Goal: Task Accomplishment & Management: Manage account settings

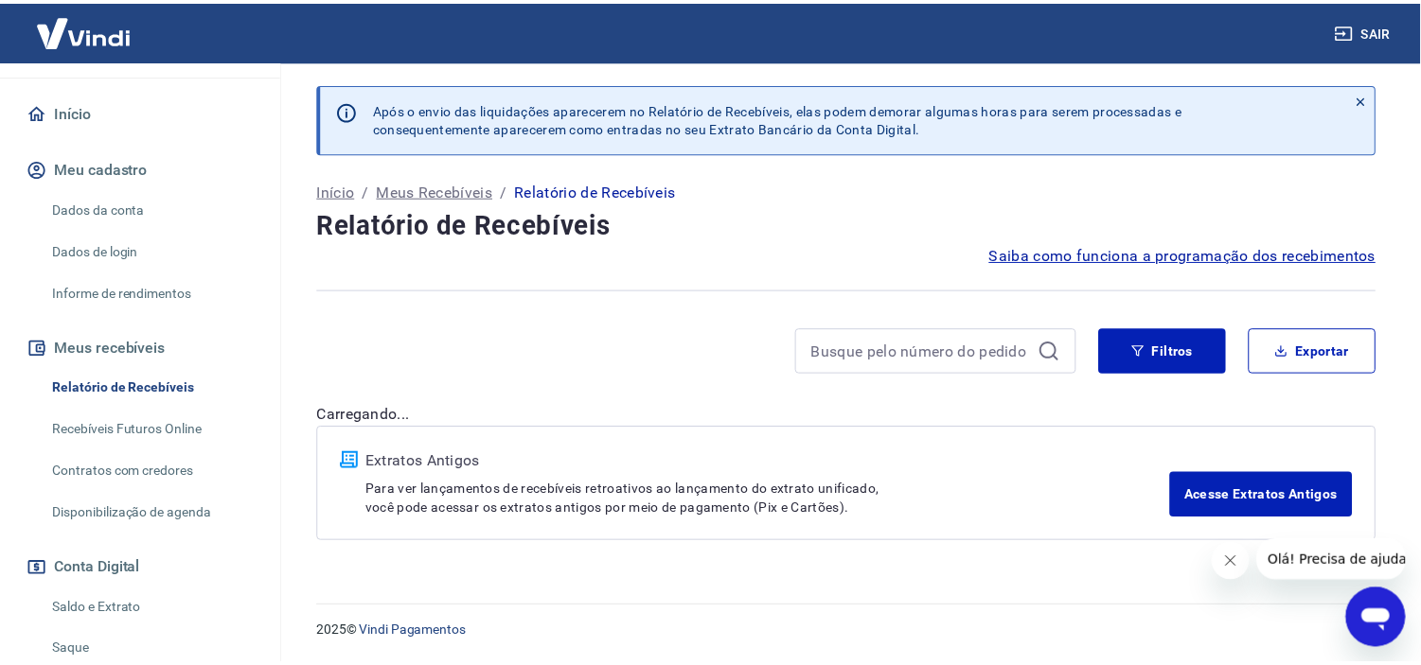
scroll to position [210, 0]
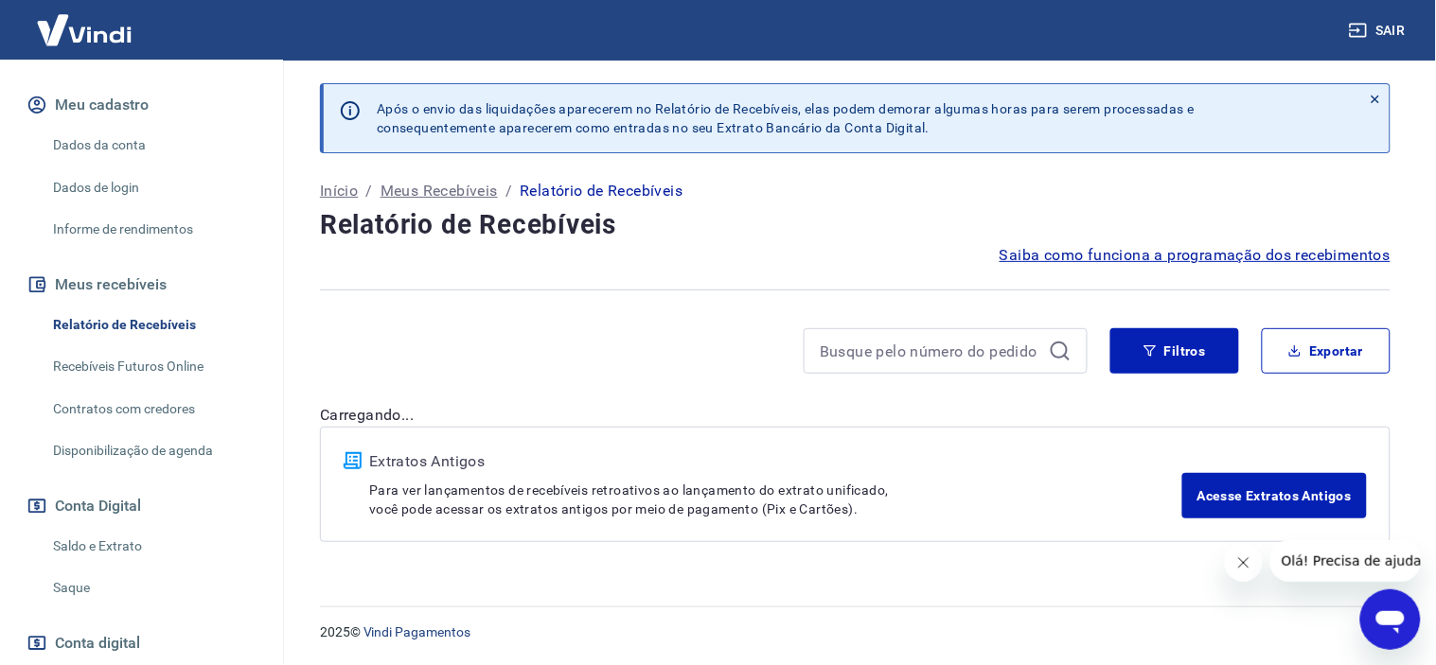
click at [120, 566] on link "Saldo e Extrato" at bounding box center [152, 546] width 215 height 39
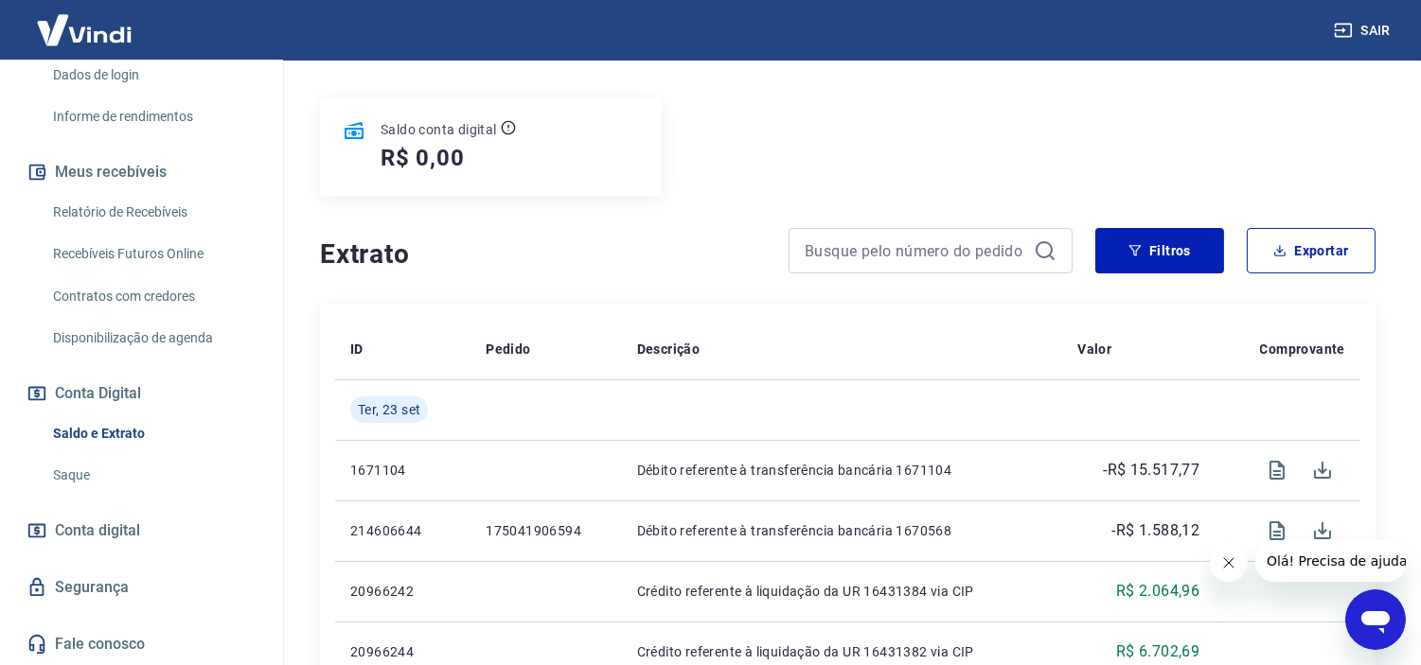
scroll to position [341, 0]
click at [86, 480] on link "Saque" at bounding box center [152, 475] width 215 height 39
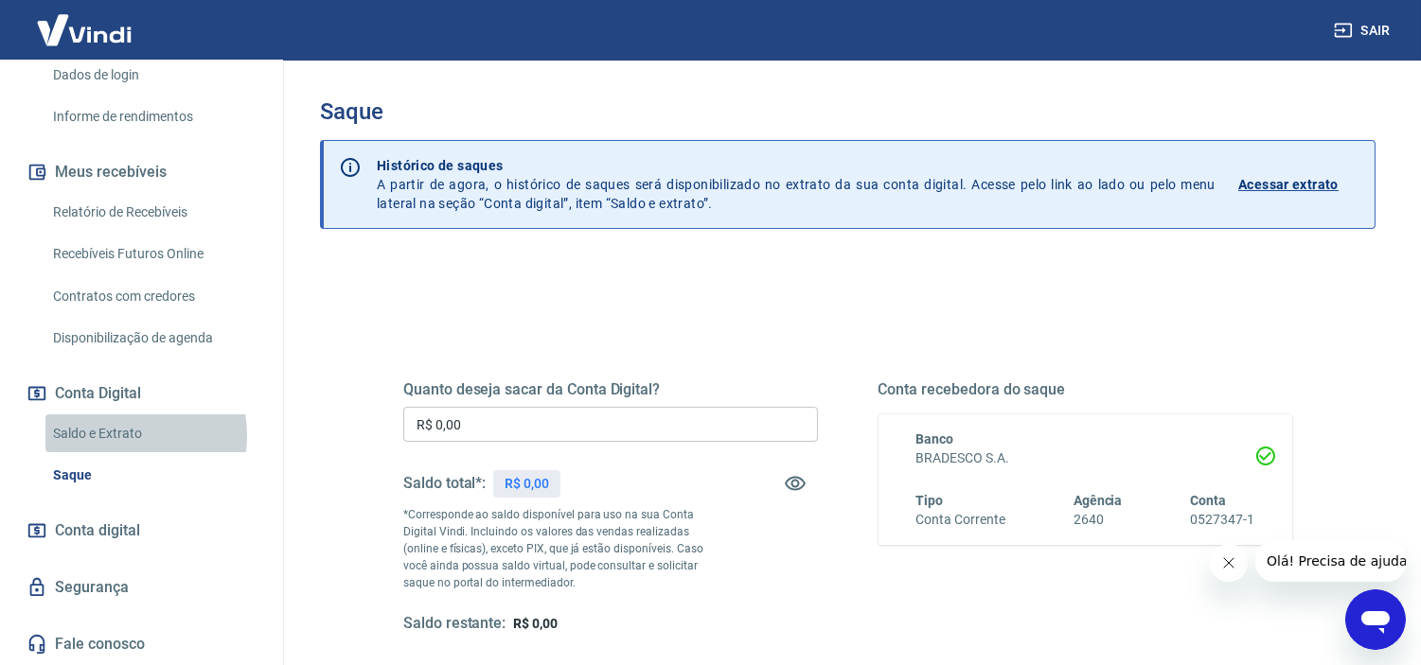
click at [119, 437] on link "Saldo e Extrato" at bounding box center [152, 434] width 215 height 39
